Goal: Information Seeking & Learning: Learn about a topic

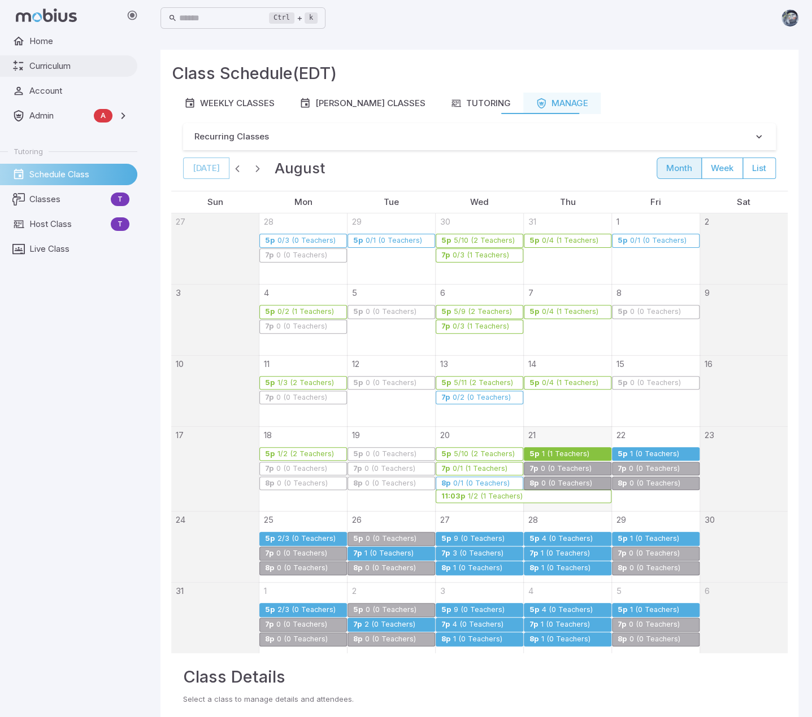
click at [70, 66] on span "Curriculum" at bounding box center [79, 66] width 100 height 12
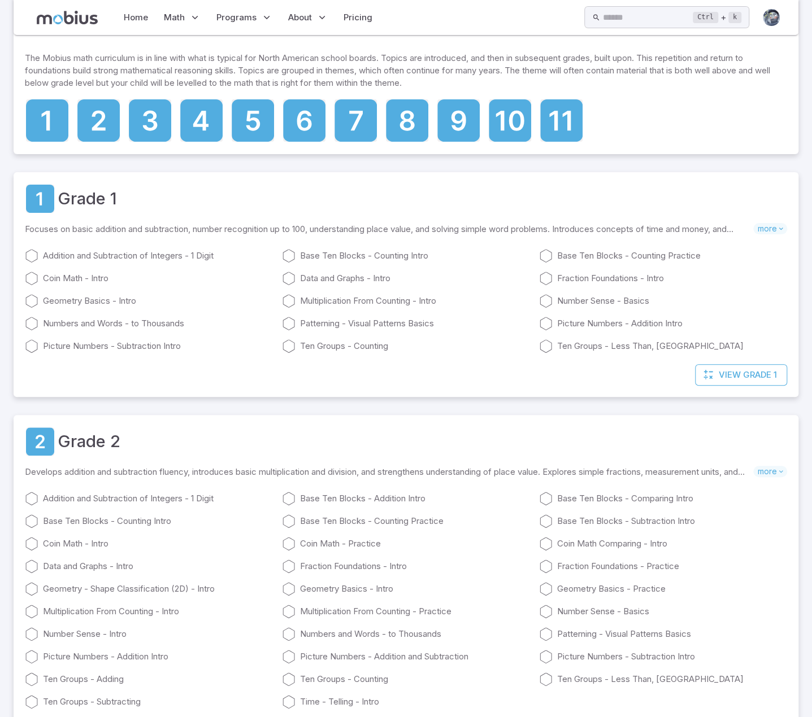
scroll to position [169, 0]
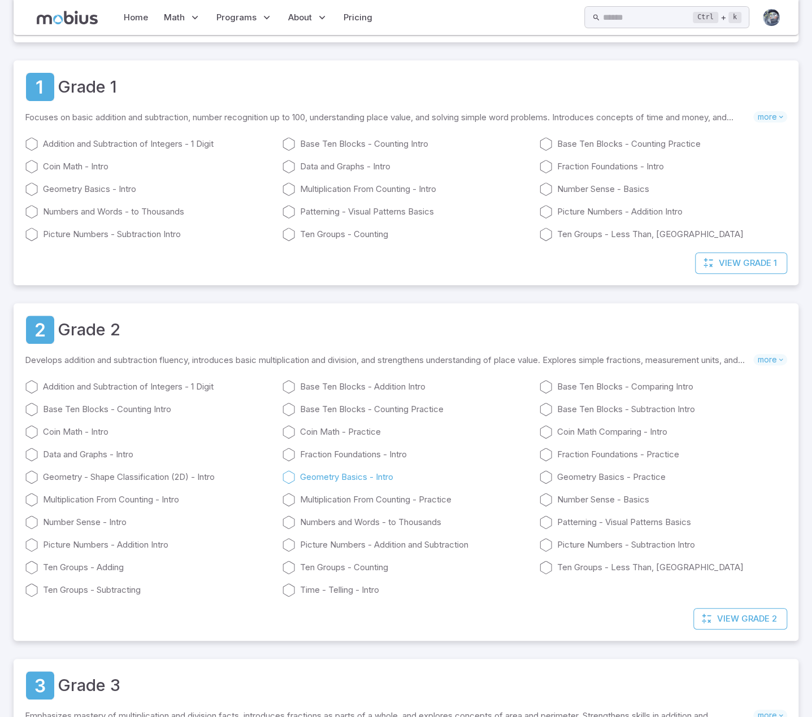
click at [317, 475] on link "Geometry Basics - Intro" at bounding box center [406, 477] width 248 height 14
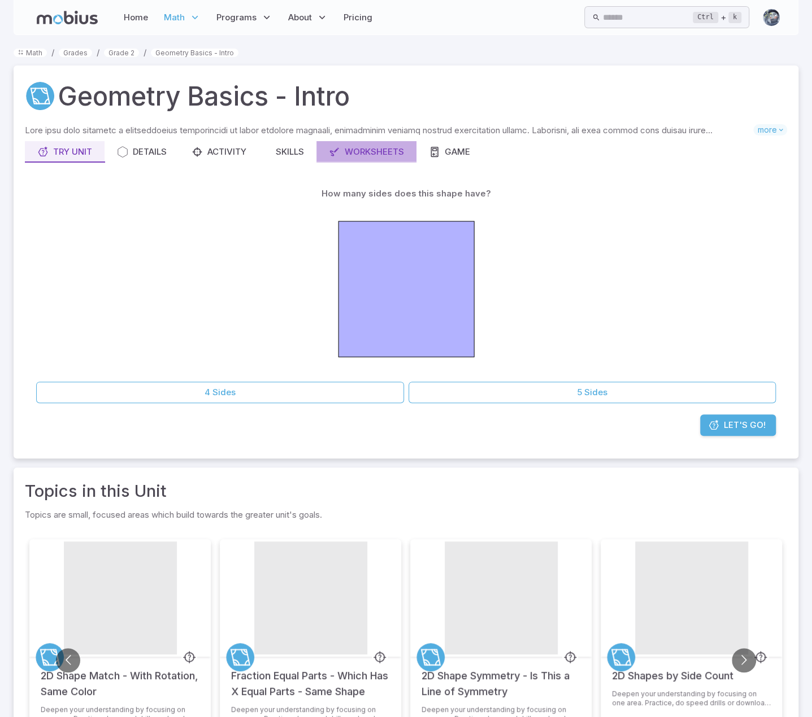
click at [387, 143] on link "Worksheets" at bounding box center [366, 151] width 100 height 21
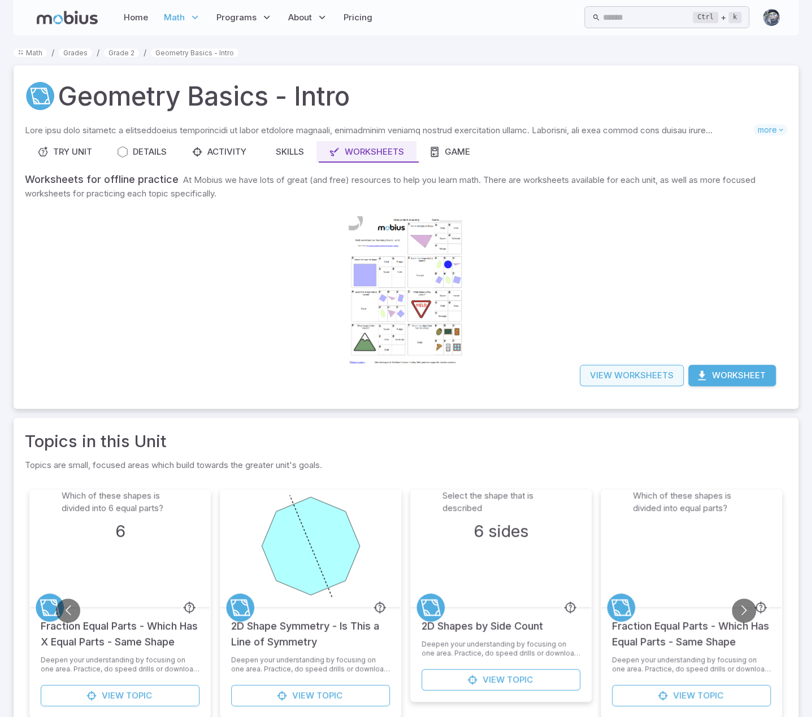
click at [625, 371] on link "View Worksheets" at bounding box center [631, 375] width 104 height 21
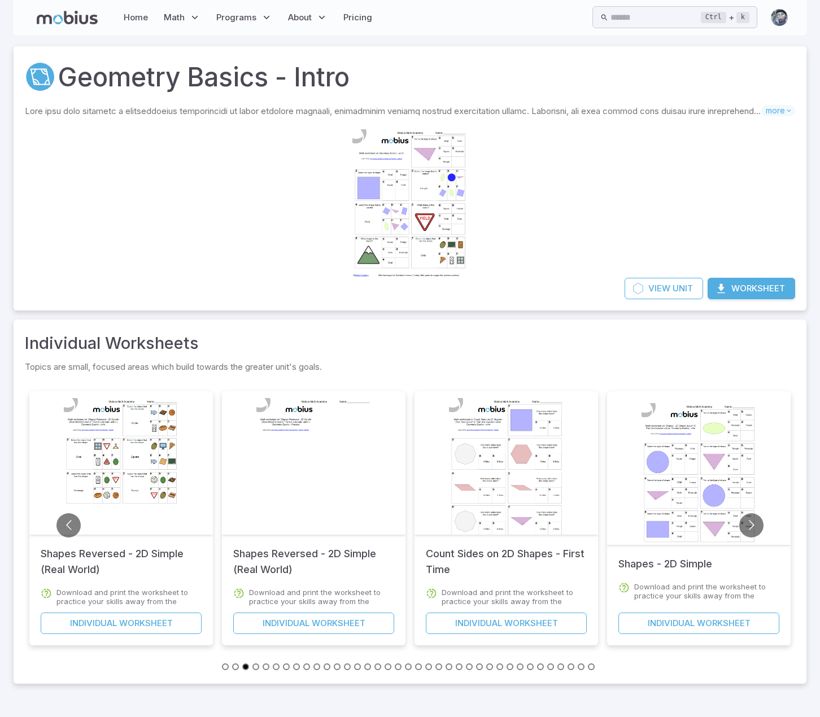
click at [287, 434] on div at bounding box center [313, 472] width 115 height 163
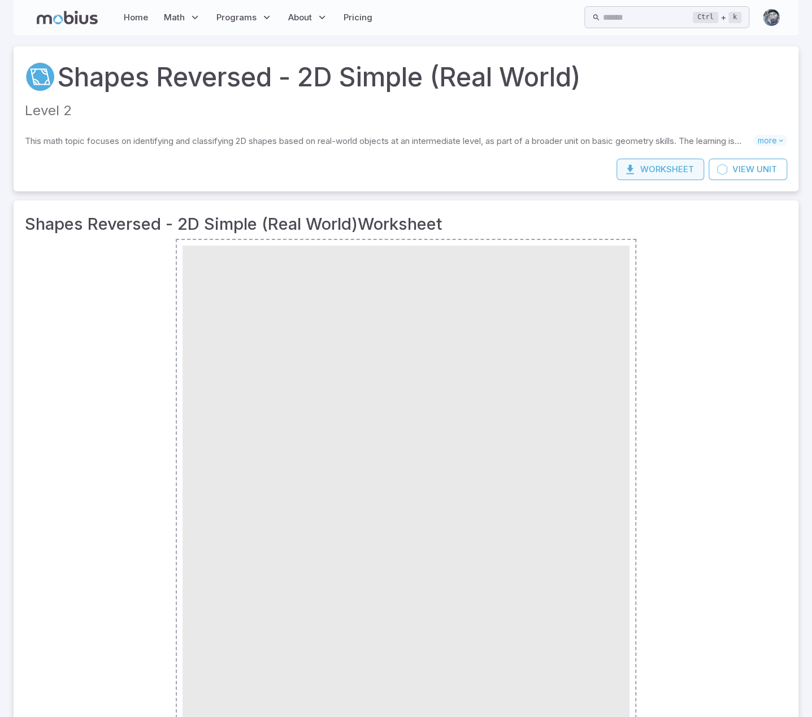
click at [650, 172] on button "Worksheet" at bounding box center [660, 169] width 88 height 21
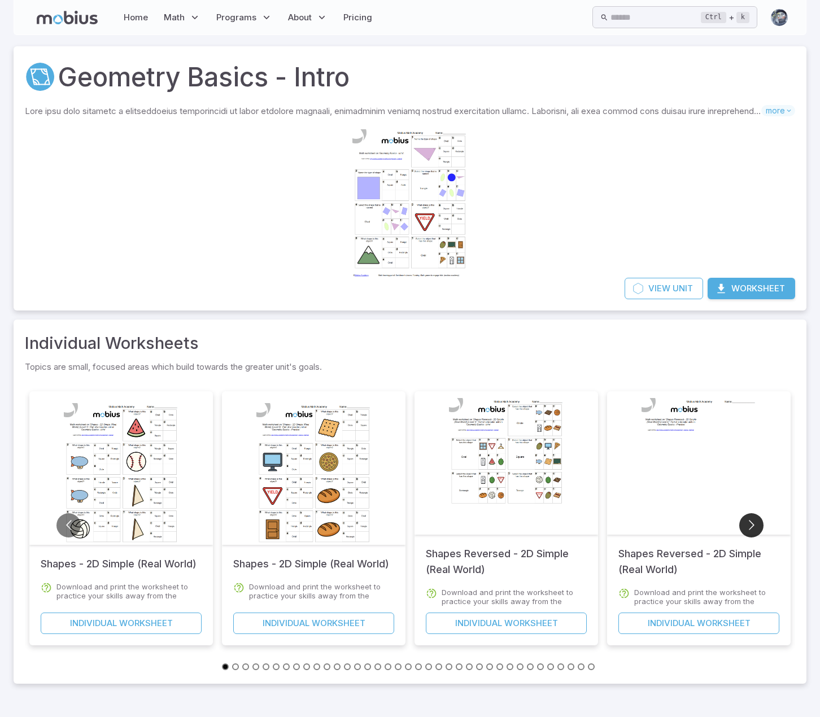
click at [751, 524] on button "Go to next slide" at bounding box center [751, 525] width 24 height 24
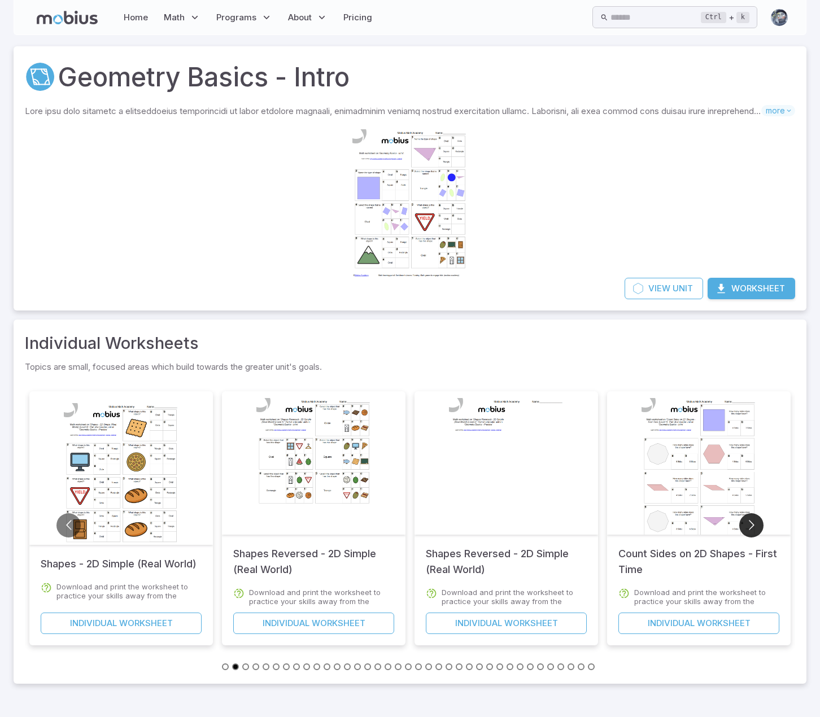
click at [751, 524] on button "Go to next slide" at bounding box center [751, 525] width 24 height 24
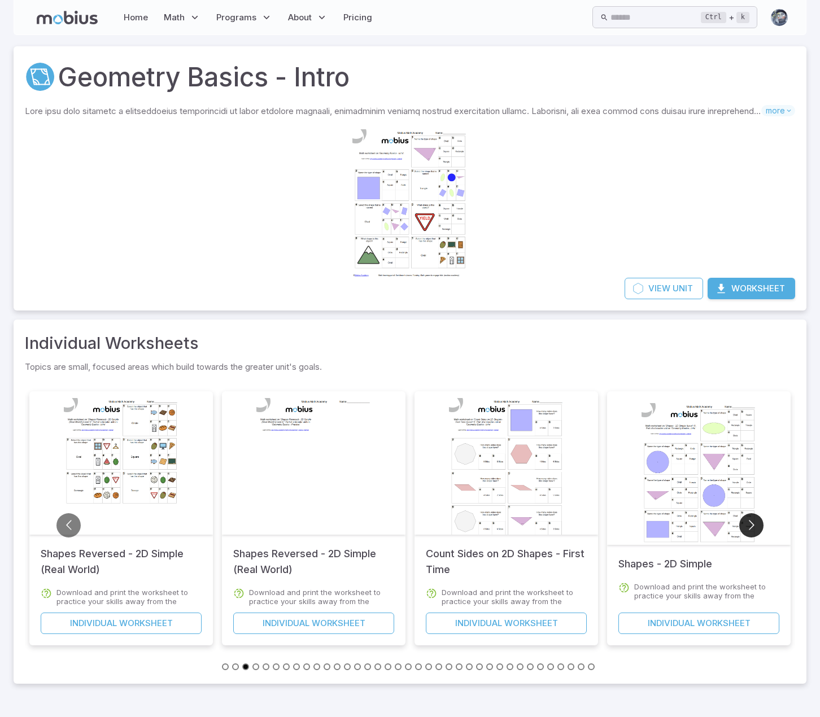
click at [751, 524] on button "Go to next slide" at bounding box center [751, 525] width 24 height 24
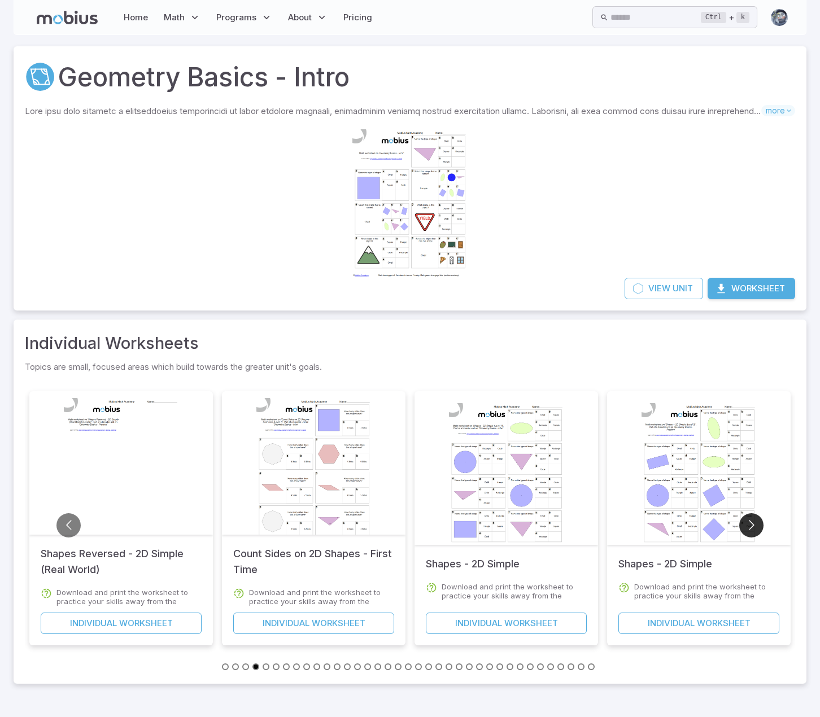
click at [751, 524] on button "Go to next slide" at bounding box center [751, 525] width 24 height 24
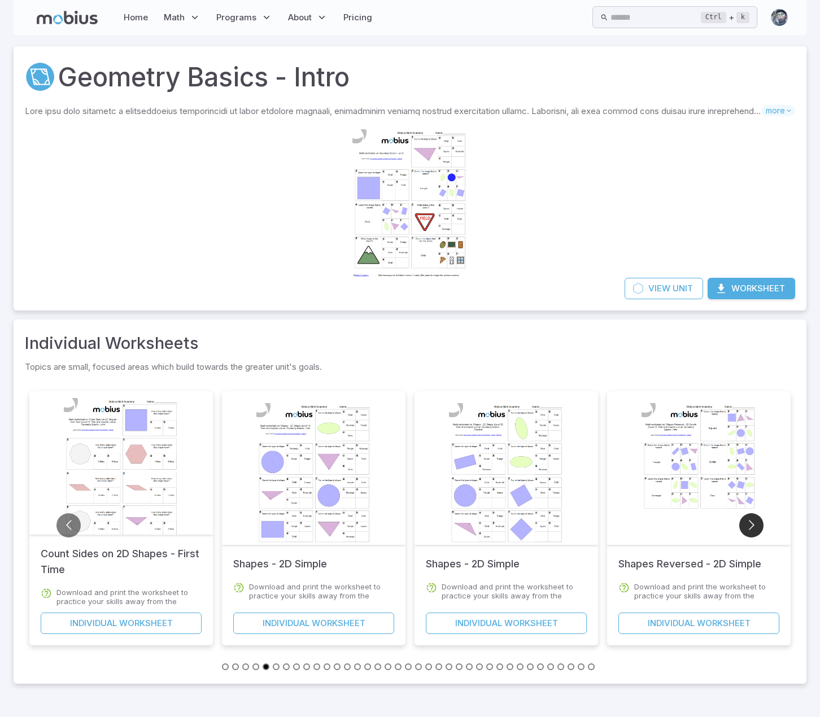
click at [751, 524] on button "Go to next slide" at bounding box center [751, 525] width 24 height 24
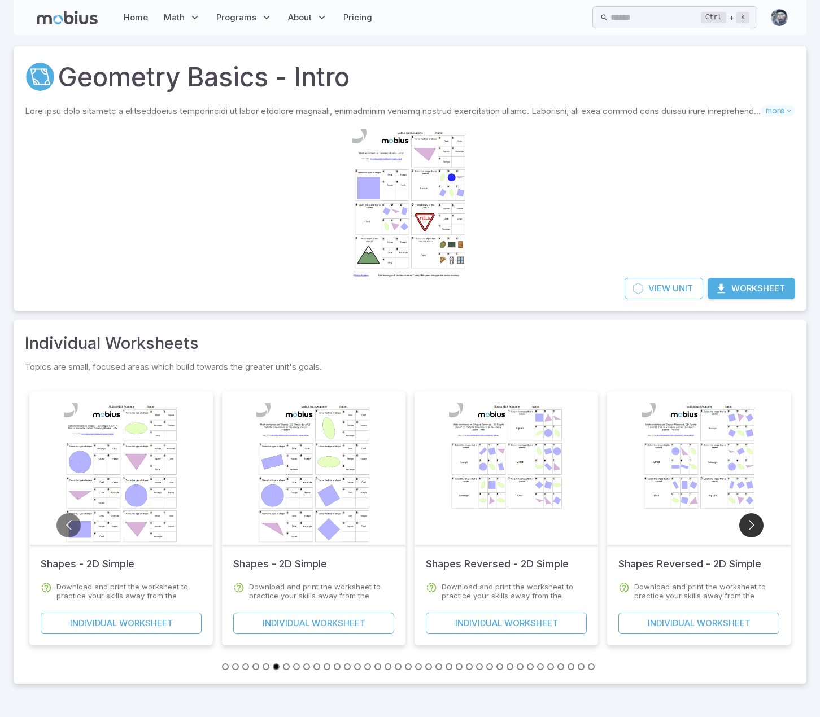
click at [751, 524] on button "Go to next slide" at bounding box center [751, 525] width 24 height 24
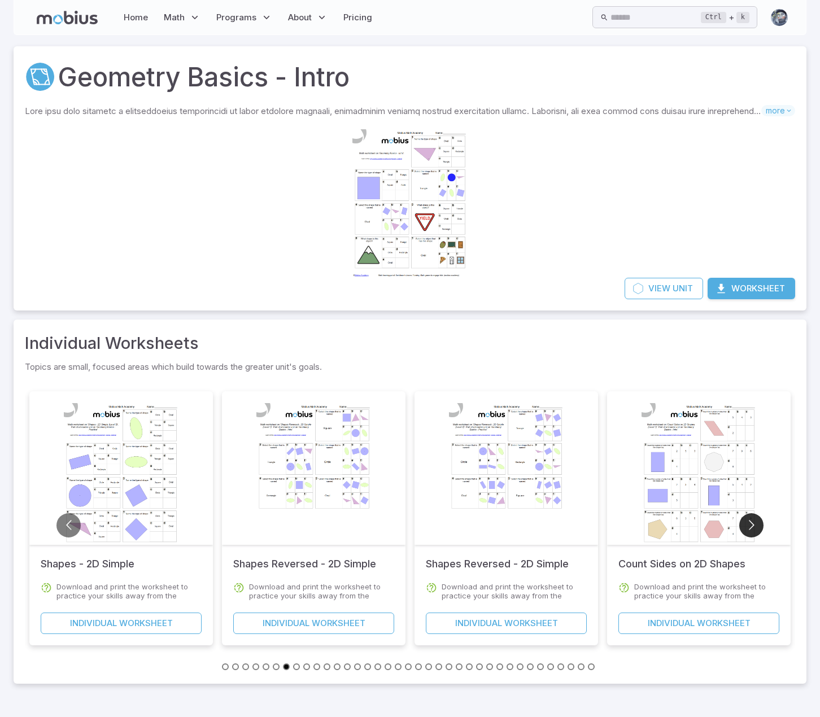
click at [751, 524] on button "Go to next slide" at bounding box center [751, 525] width 24 height 24
